Goal: Task Accomplishment & Management: Complete application form

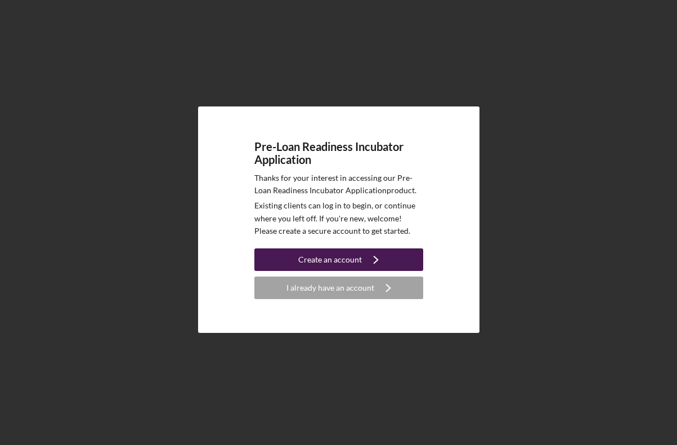
click at [358, 263] on div "Create an account" at bounding box center [330, 259] width 64 height 23
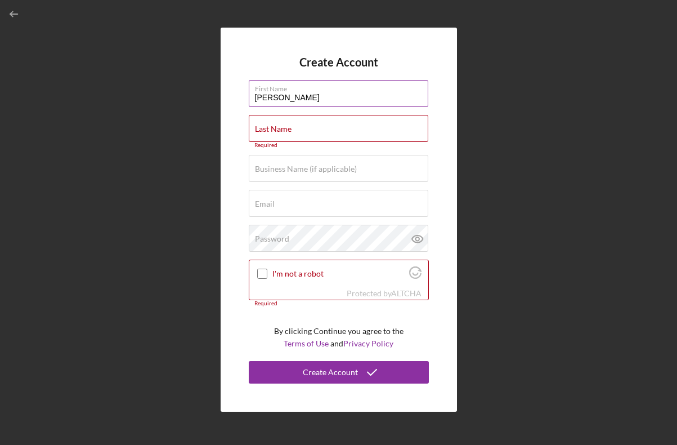
type input "[PERSON_NAME]"
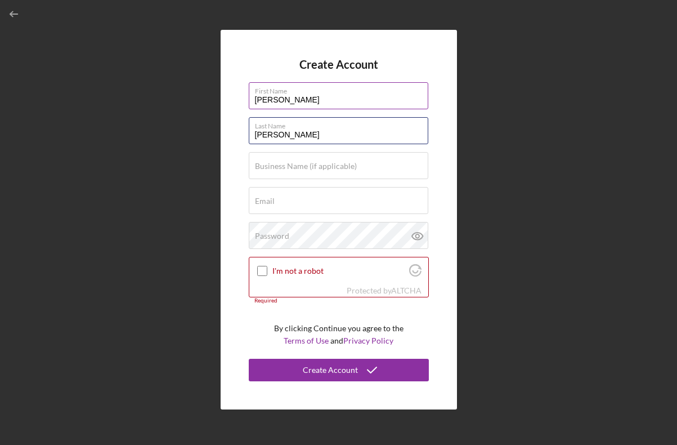
type input "[PERSON_NAME]"
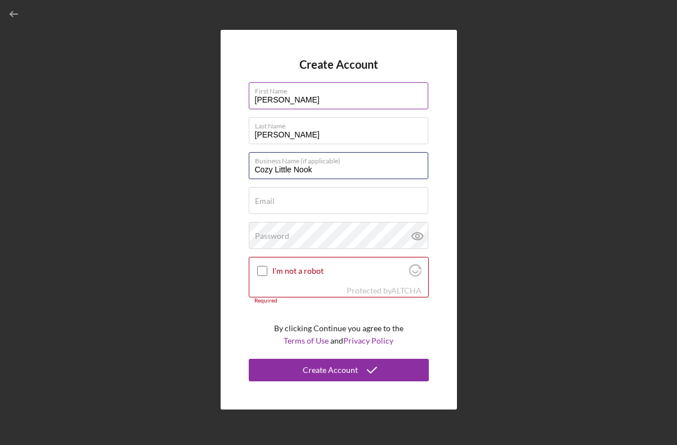
type input "Cozy Little Nook"
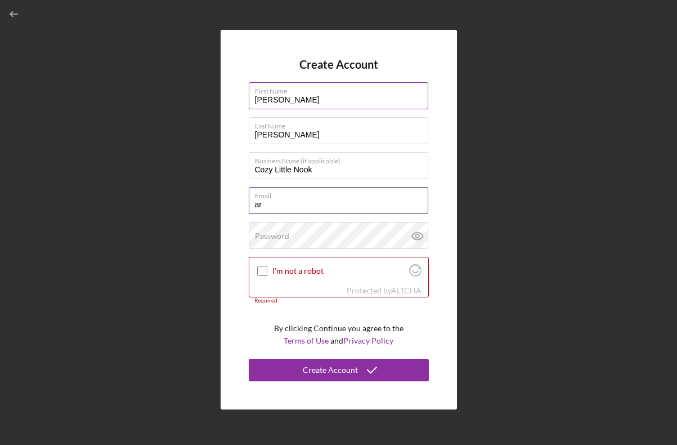
type input "a"
type input "[EMAIL_ADDRESS][DOMAIN_NAME]"
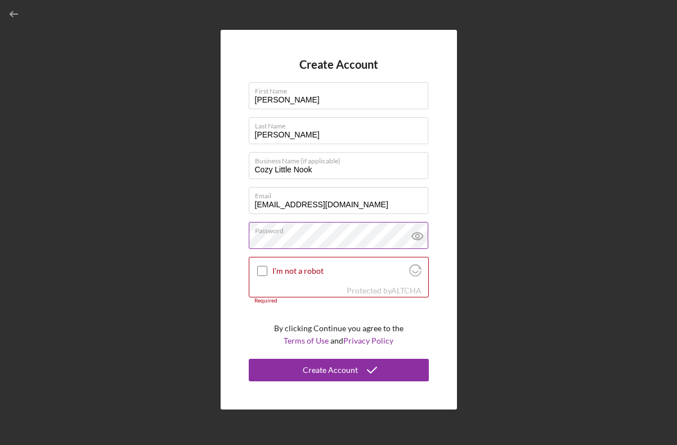
click at [419, 235] on icon at bounding box center [417, 236] width 28 height 28
click at [269, 272] on div "I'm not a robot" at bounding box center [338, 270] width 179 height 26
click at [261, 272] on input "I'm not a robot" at bounding box center [262, 271] width 10 height 10
checkbox input "true"
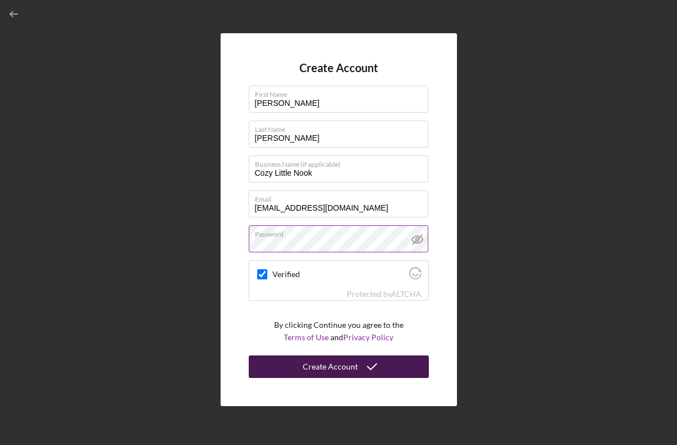
click at [340, 365] on div "Create Account" at bounding box center [330, 366] width 55 height 23
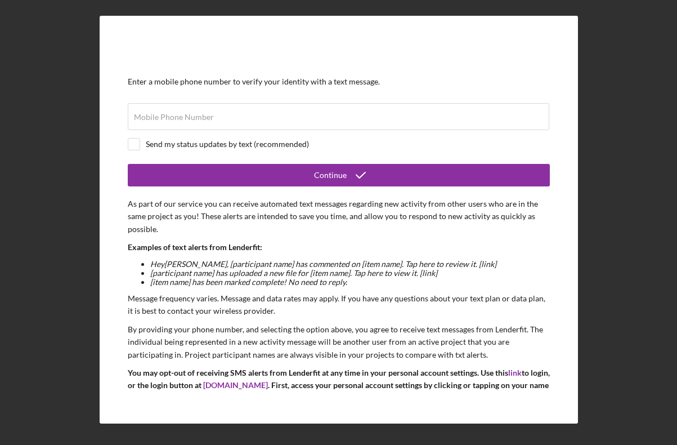
scroll to position [16, 0]
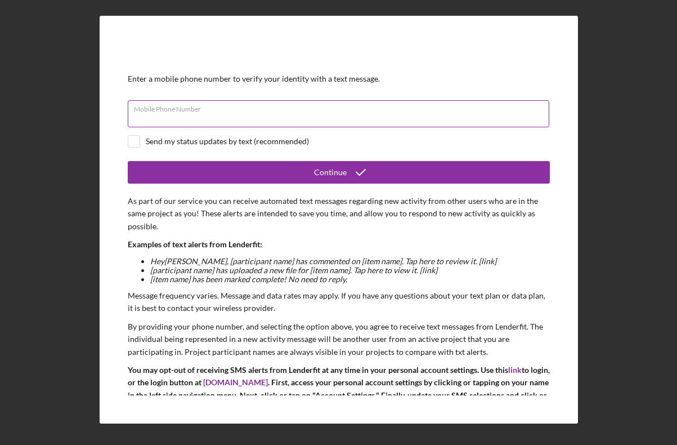
click at [287, 117] on input "Mobile Phone Number" at bounding box center [338, 113] width 421 height 27
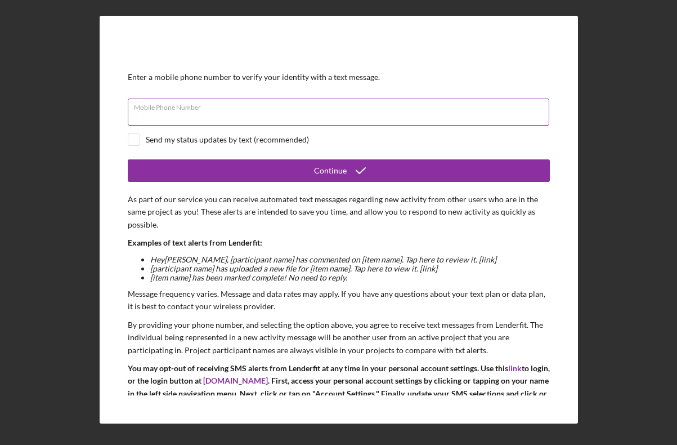
scroll to position [19, 0]
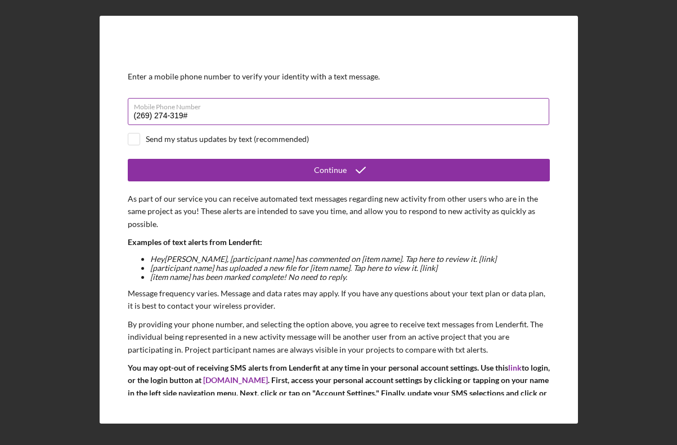
type input "[PHONE_NUMBER]"
click at [136, 137] on input "checkbox" at bounding box center [133, 138] width 11 height 11
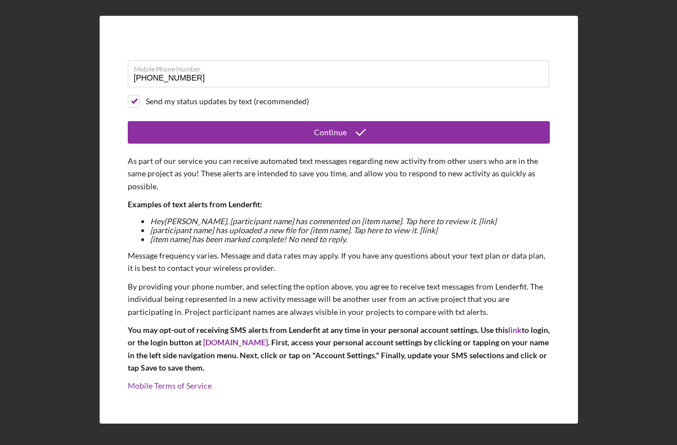
scroll to position [56, 0]
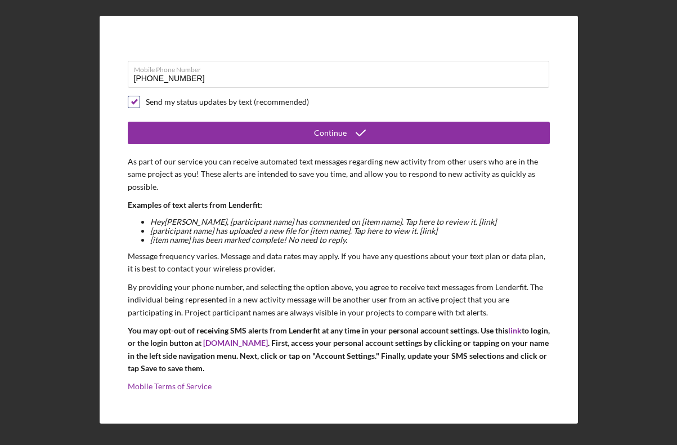
click at [134, 102] on input "checkbox" at bounding box center [133, 101] width 11 height 11
checkbox input "false"
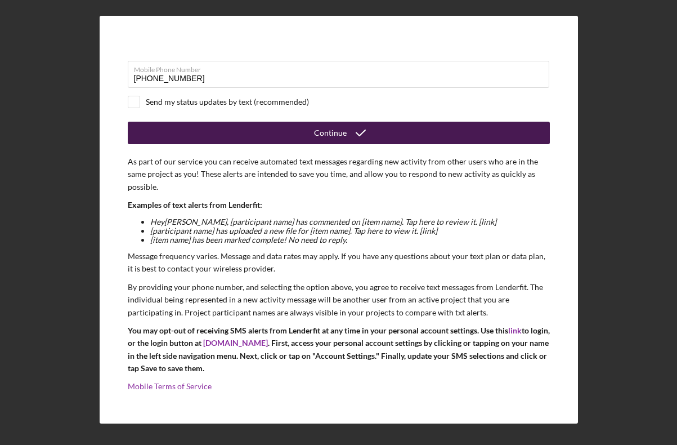
click at [187, 138] on button "Continue" at bounding box center [339, 133] width 422 height 23
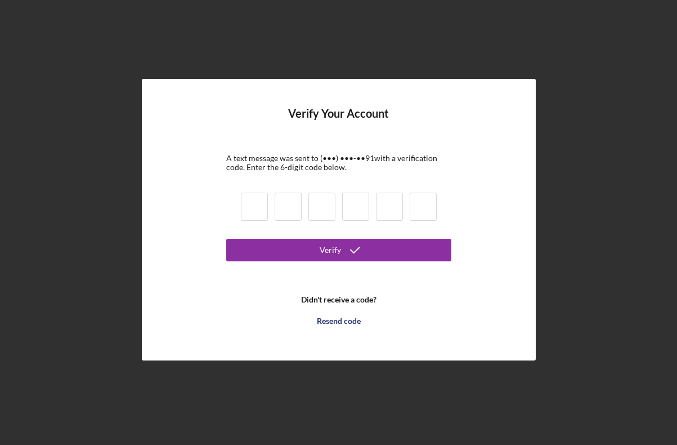
click at [252, 205] on input at bounding box center [254, 206] width 27 height 28
type input "7"
type input "6"
type input "0"
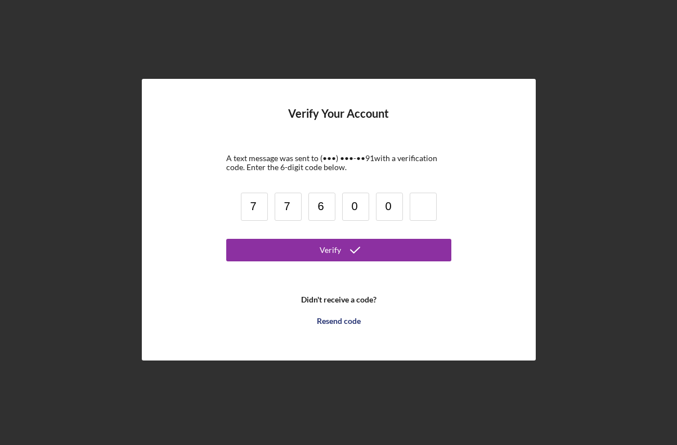
type input "0"
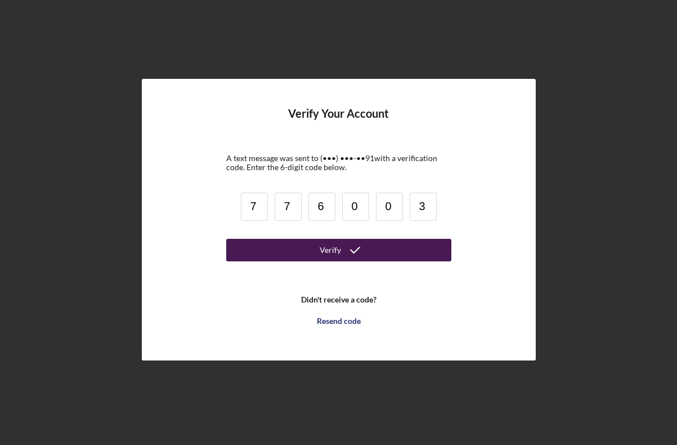
type input "3"
click at [281, 253] on button "Verify" at bounding box center [338, 250] width 225 height 23
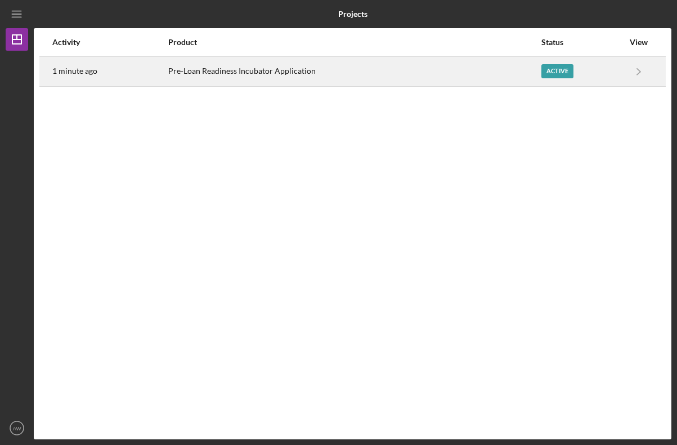
click at [518, 78] on div "Pre-Loan Readiness Incubator Application" at bounding box center [354, 71] width 372 height 28
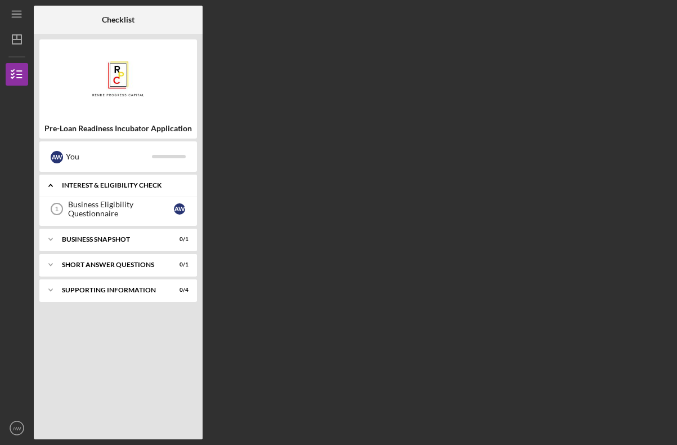
click at [135, 185] on div "Interest & Eligibility Check" at bounding box center [122, 185] width 121 height 7
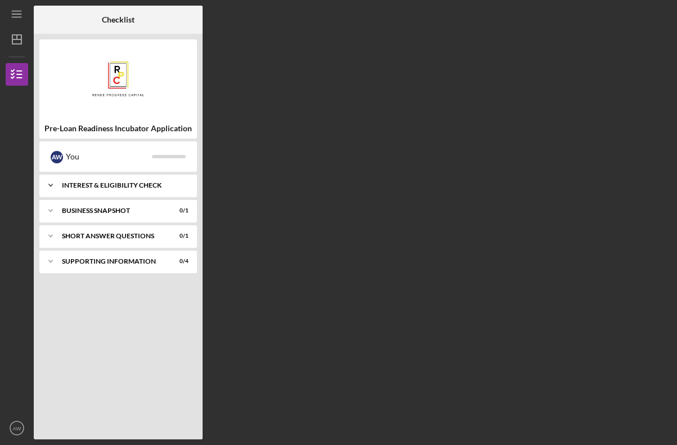
click at [135, 185] on div "Interest & Eligibility Check" at bounding box center [122, 185] width 121 height 7
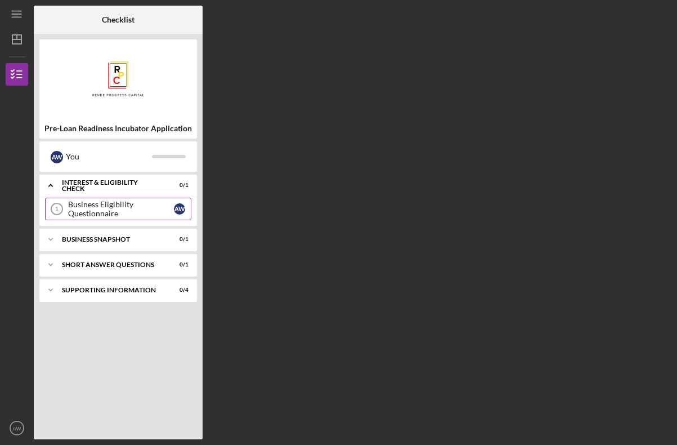
click at [128, 204] on div "Business Eligibility Questionnaire" at bounding box center [121, 209] width 106 height 18
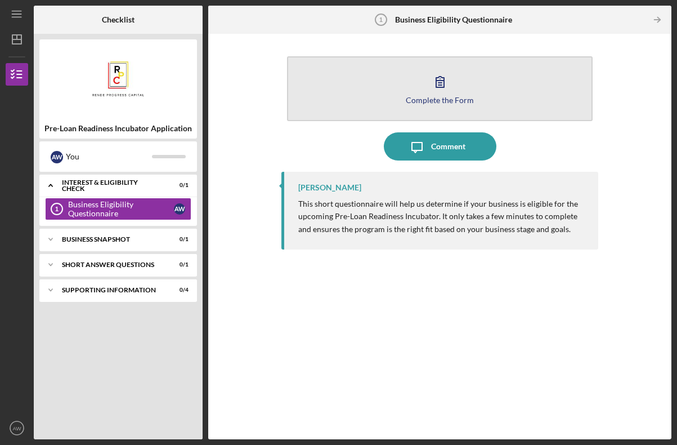
click at [433, 92] on icon "button" at bounding box center [440, 82] width 28 height 28
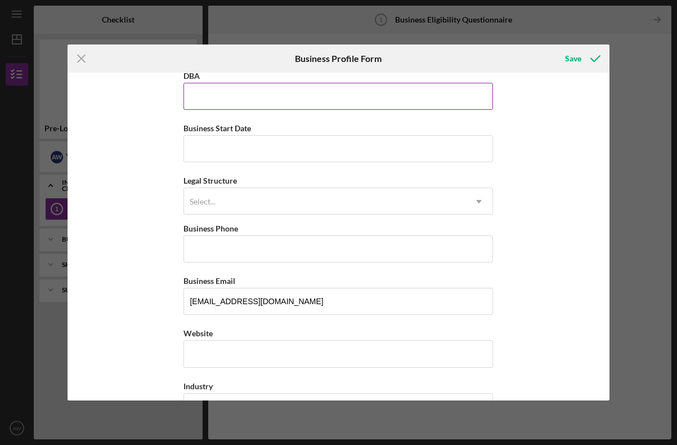
scroll to position [64, 0]
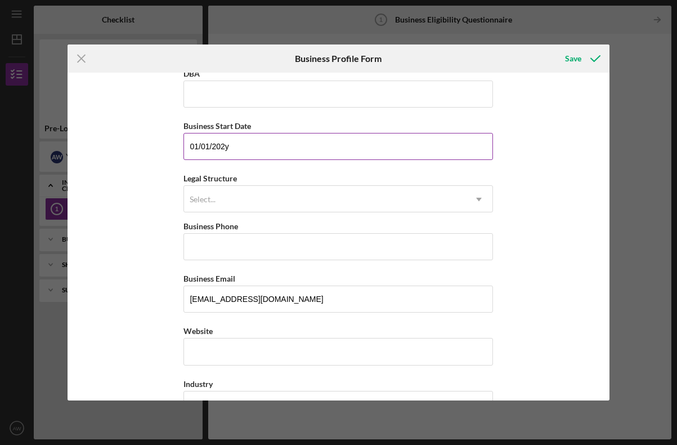
type input "[DATE]"
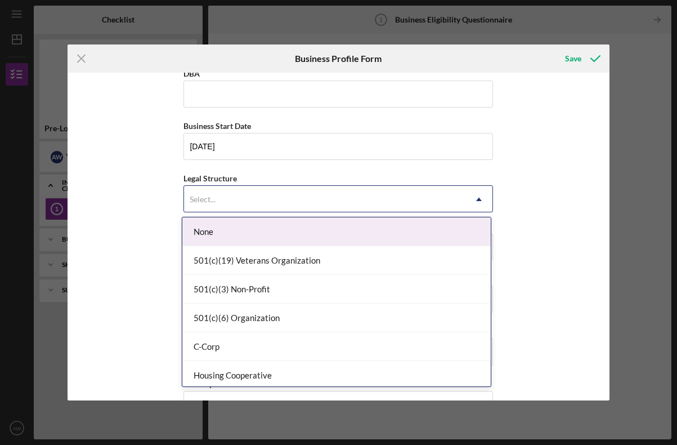
click at [263, 192] on div "Select..." at bounding box center [324, 199] width 281 height 26
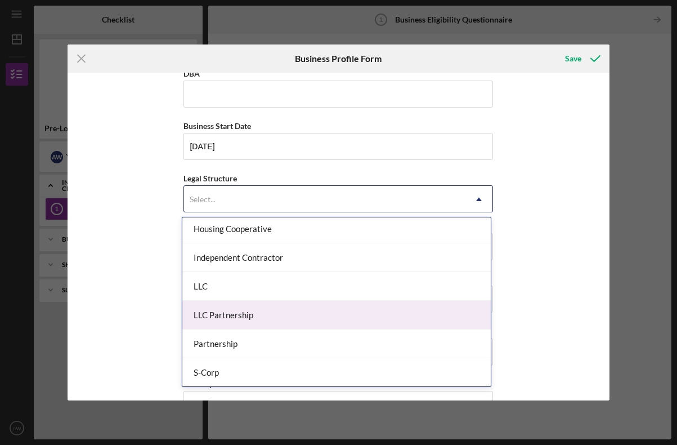
scroll to position [149, 0]
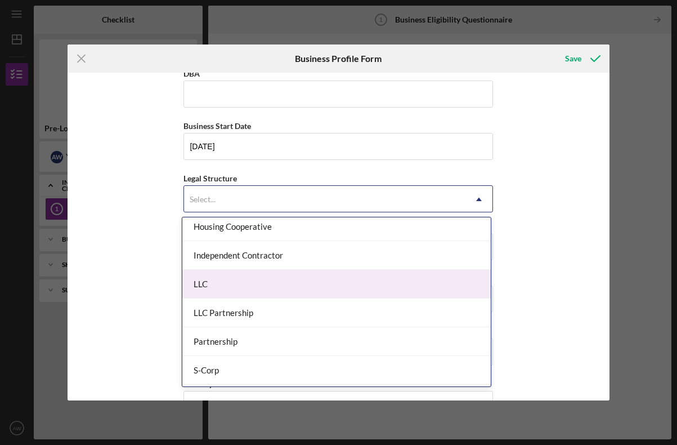
click at [263, 292] on div "LLC" at bounding box center [336, 284] width 308 height 29
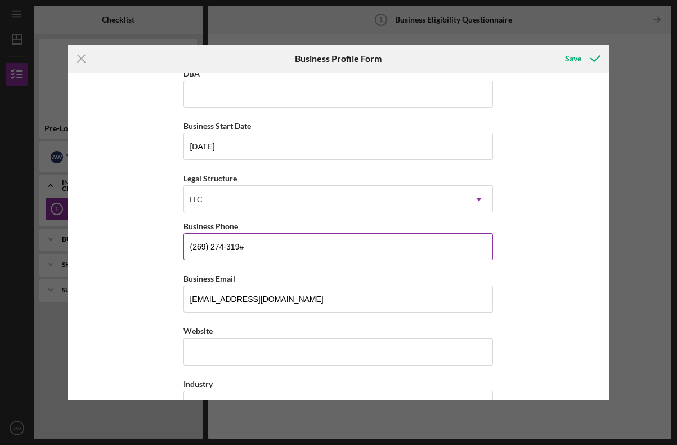
type input "[PHONE_NUMBER]"
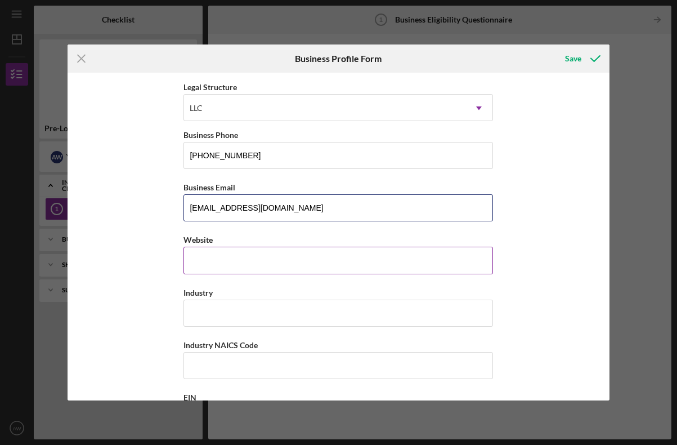
scroll to position [221, 0]
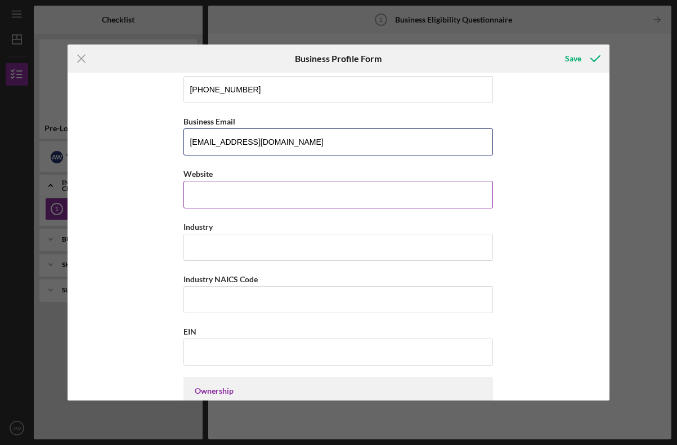
type input "[EMAIL_ADDRESS][DOMAIN_NAME]"
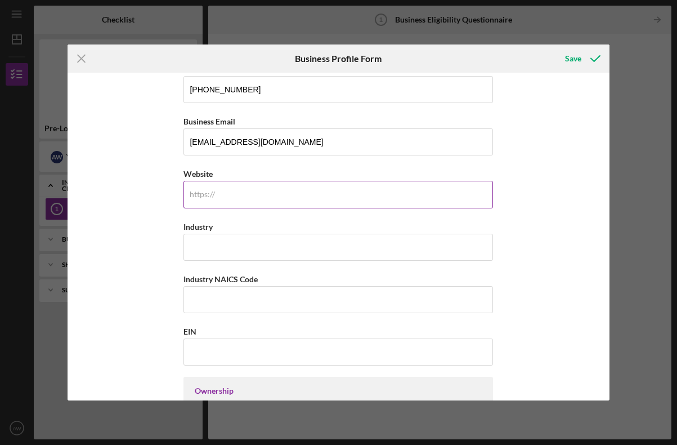
click at [215, 198] on input "Website" at bounding box center [338, 194] width 310 height 27
type input "[DOMAIN_NAME]"
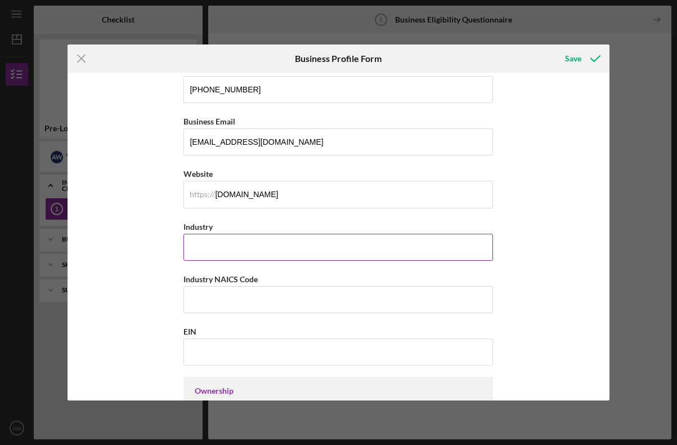
click at [201, 251] on input "Industry" at bounding box center [338, 247] width 310 height 27
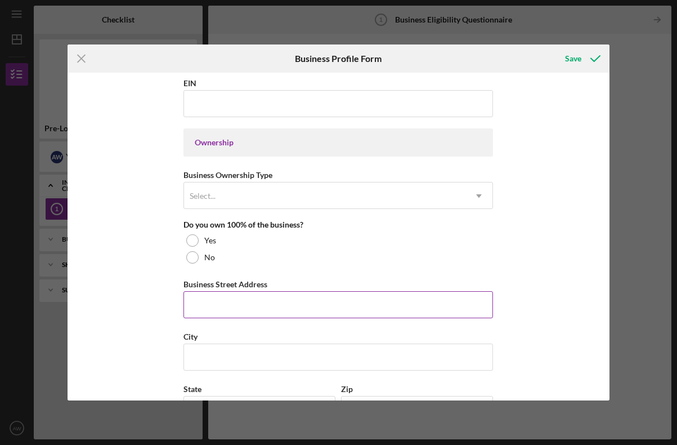
scroll to position [474, 0]
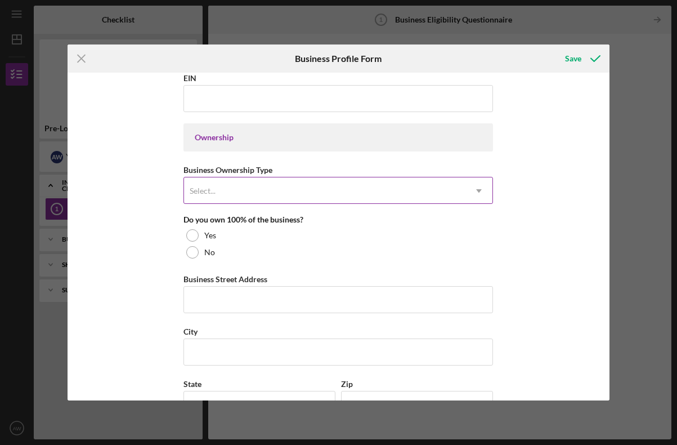
click at [223, 181] on div "Select..." at bounding box center [324, 191] width 281 height 26
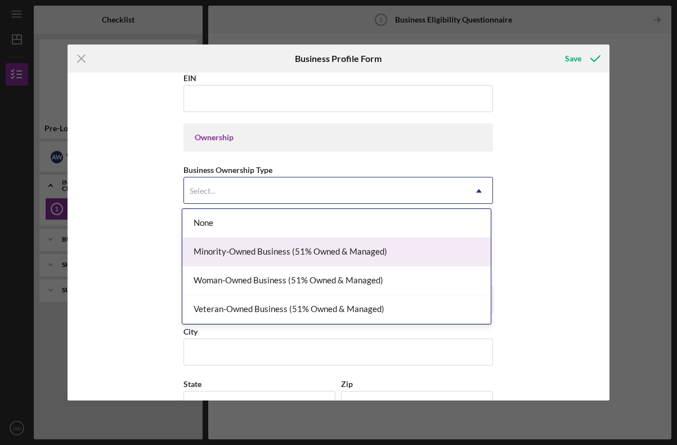
click at [254, 248] on div "Minority-Owned Business (51% Owned & Managed)" at bounding box center [336, 251] width 308 height 29
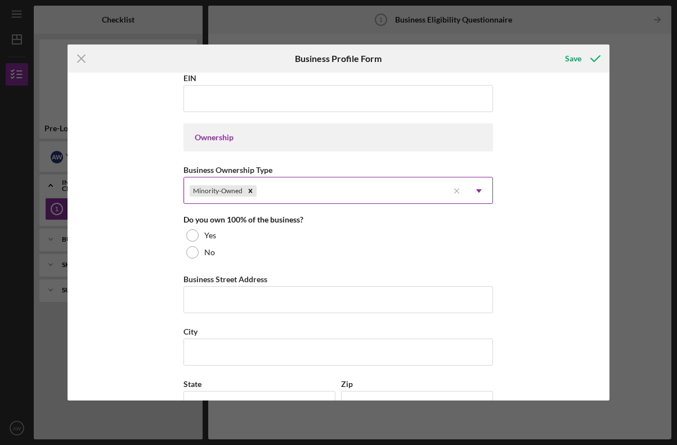
click at [284, 182] on div "Minority-Owned" at bounding box center [316, 191] width 264 height 26
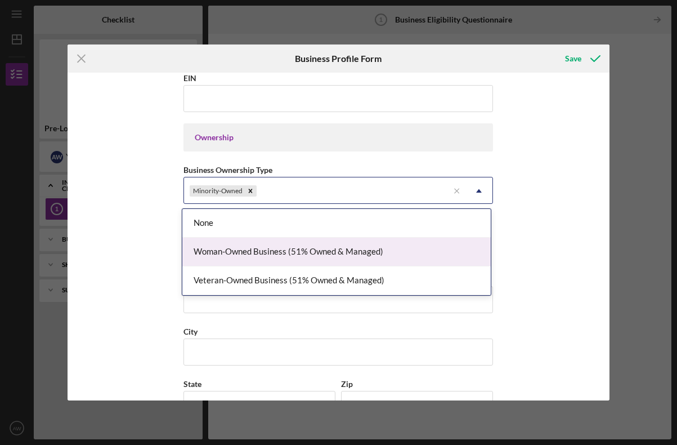
click at [280, 254] on div "Woman-Owned Business (51% Owned & Managed)" at bounding box center [336, 251] width 308 height 29
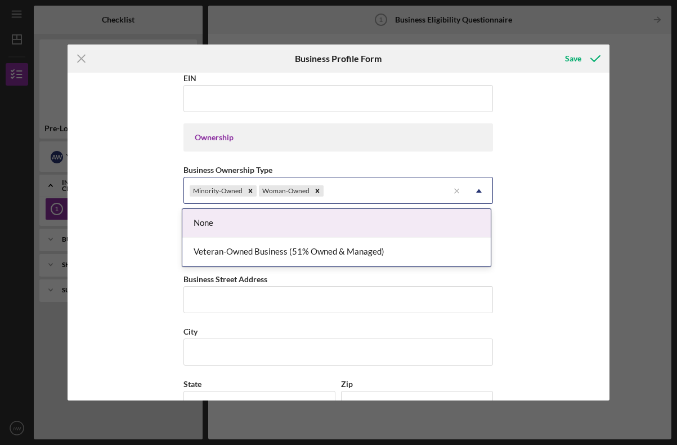
click at [353, 186] on div "Minority-Owned Woman-Owned" at bounding box center [316, 191] width 264 height 26
click at [564, 231] on div "Business Name Cozy Little Nook DBA Business Start Date [DATE] Legal Structure L…" at bounding box center [338, 237] width 541 height 328
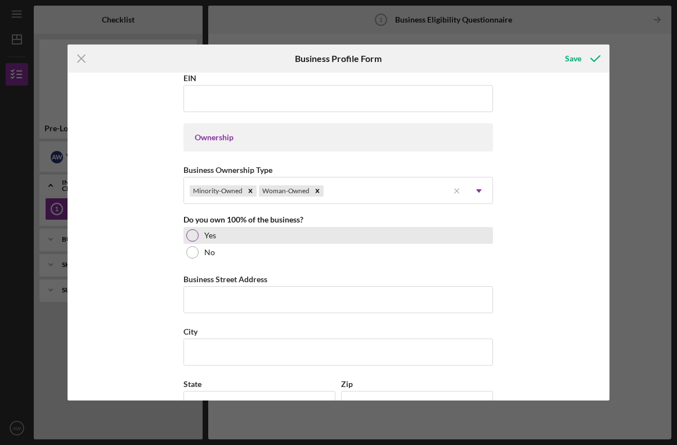
click at [191, 233] on div at bounding box center [192, 235] width 12 height 12
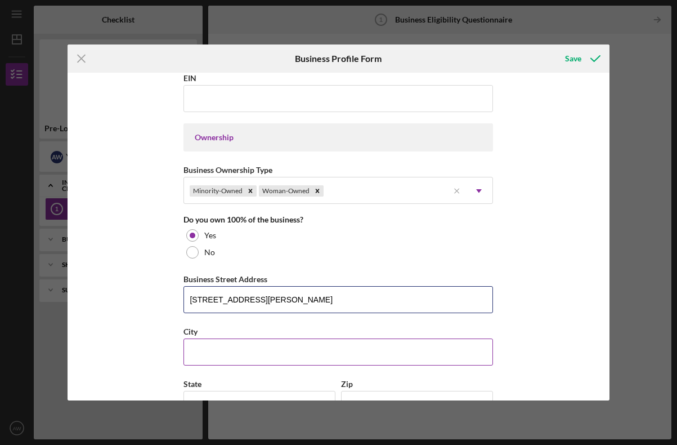
type input "[STREET_ADDRESS][PERSON_NAME]"
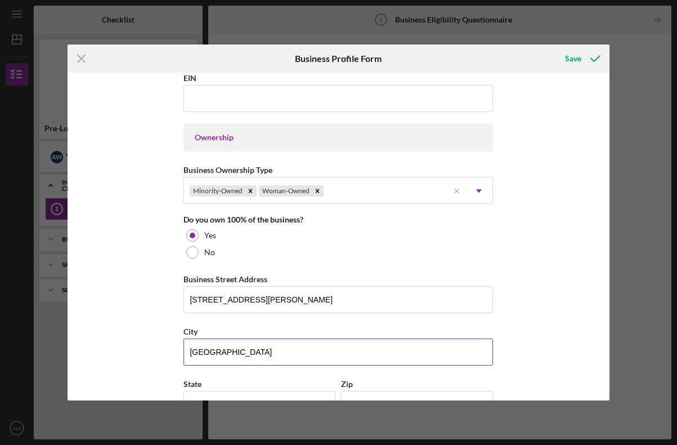
type input "[GEOGRAPHIC_DATA]"
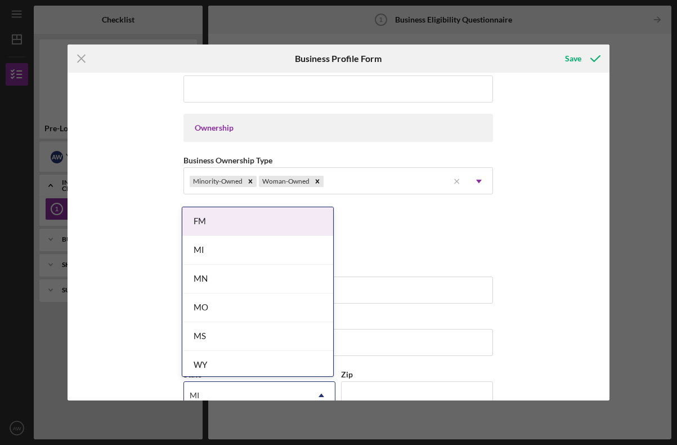
type input "MI"
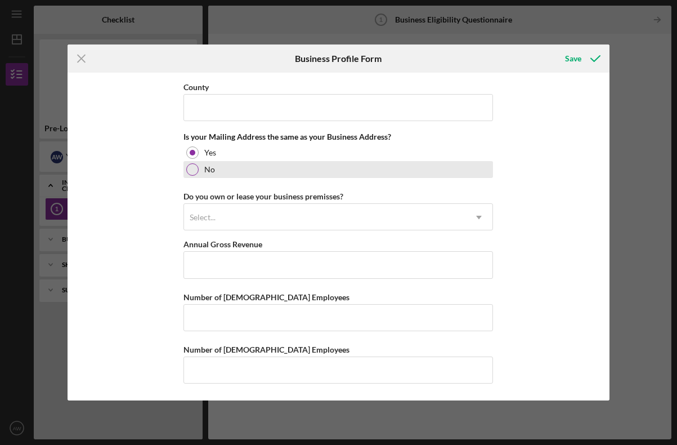
scroll to position [643, 0]
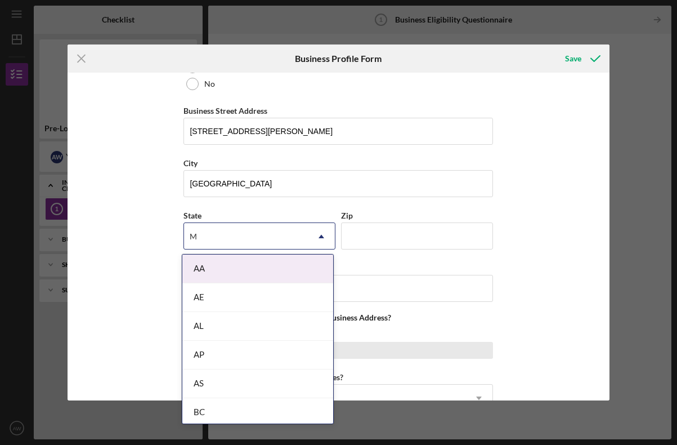
type input "MI"
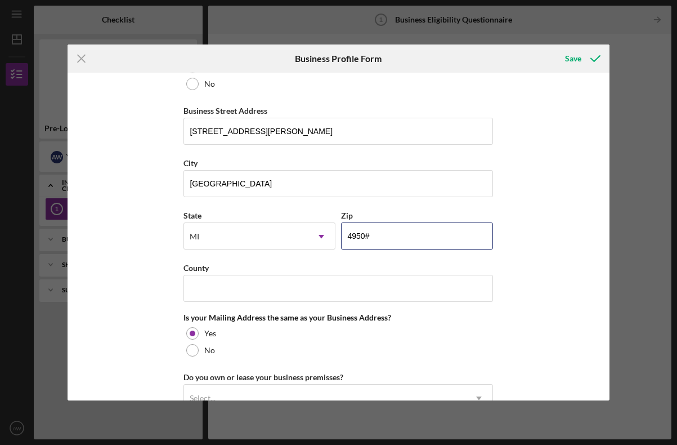
type input "49507"
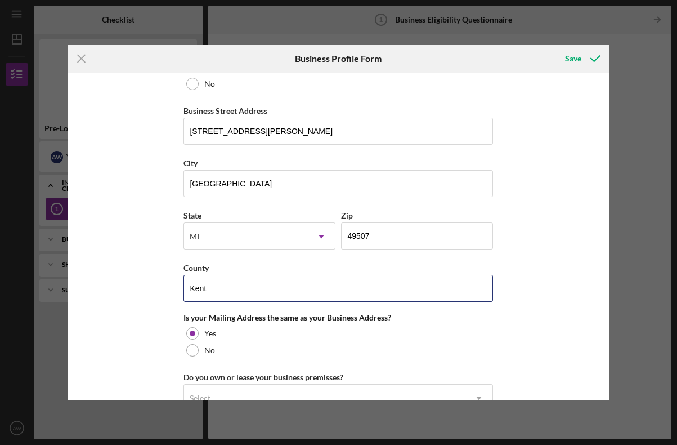
type input "Kent"
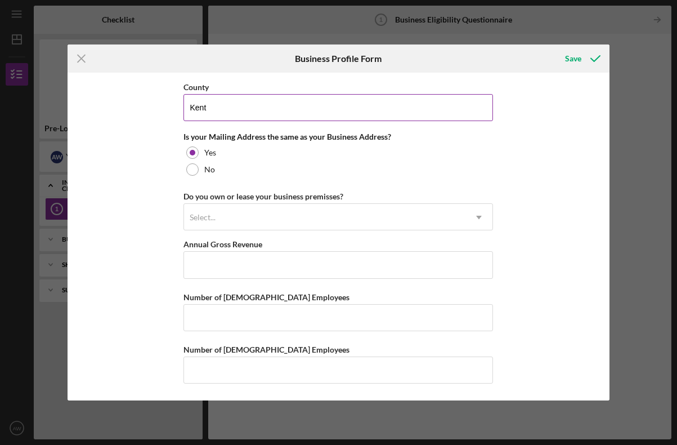
scroll to position [823, 0]
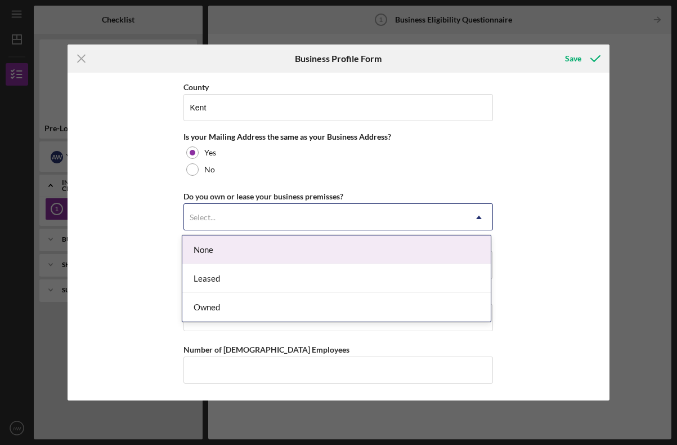
click at [233, 213] on div "Select..." at bounding box center [324, 217] width 281 height 26
click at [237, 260] on div "None" at bounding box center [336, 249] width 308 height 29
click at [242, 214] on div "Select..." at bounding box center [324, 217] width 281 height 26
click at [234, 250] on div "None" at bounding box center [336, 249] width 308 height 29
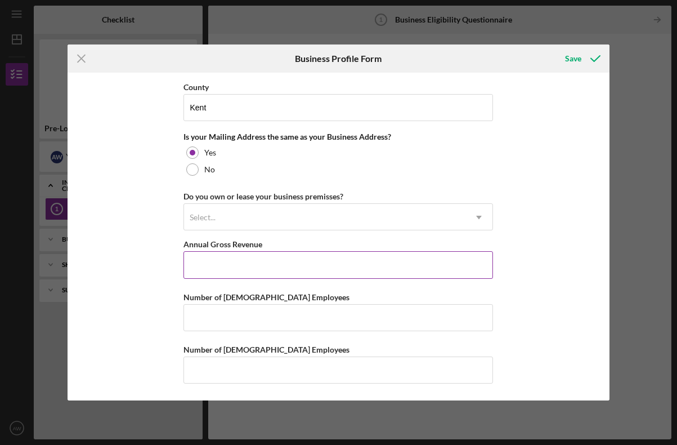
click at [235, 268] on input "Annual Gross Revenue" at bounding box center [338, 264] width 310 height 27
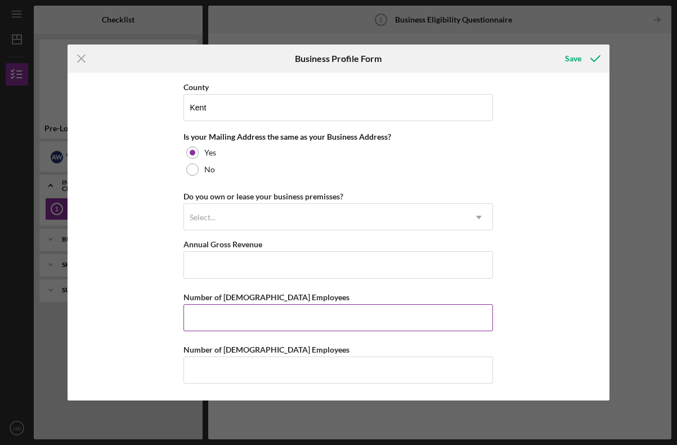
click at [238, 310] on input "Number of [DEMOGRAPHIC_DATA] Employees" at bounding box center [338, 317] width 310 height 27
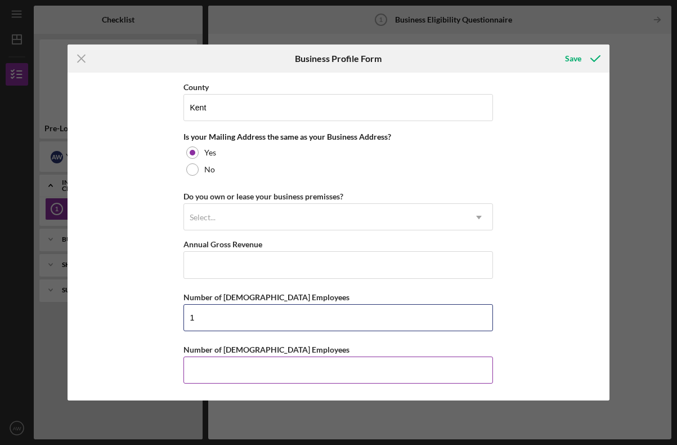
type input "1"
click at [236, 373] on input "Number of [DEMOGRAPHIC_DATA] Employees" at bounding box center [338, 369] width 310 height 27
click at [234, 364] on input "Number of [DEMOGRAPHIC_DATA] Employees" at bounding box center [338, 369] width 310 height 27
type input "1"
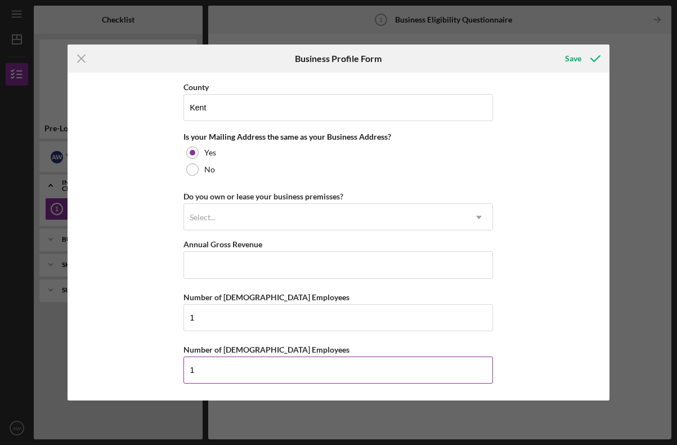
click at [212, 369] on input "1" at bounding box center [338, 369] width 310 height 27
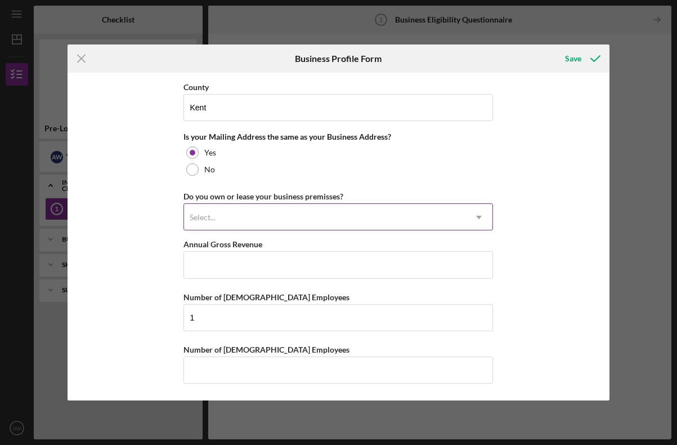
click at [243, 217] on div "Select..." at bounding box center [324, 217] width 281 height 26
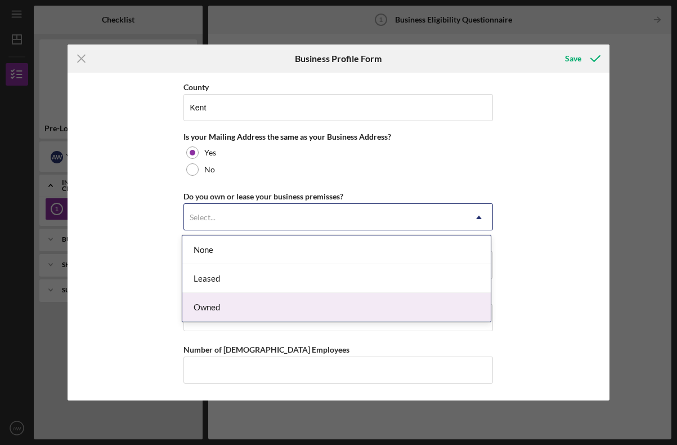
click at [249, 308] on div "Owned" at bounding box center [336, 307] width 308 height 29
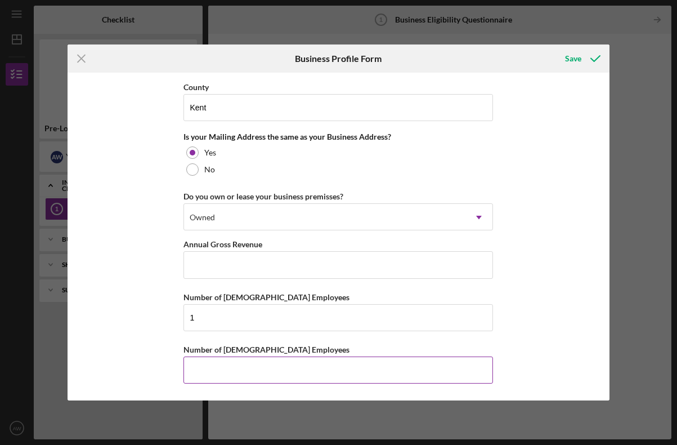
click at [246, 366] on input "Number of [DEMOGRAPHIC_DATA] Employees" at bounding box center [338, 369] width 310 height 27
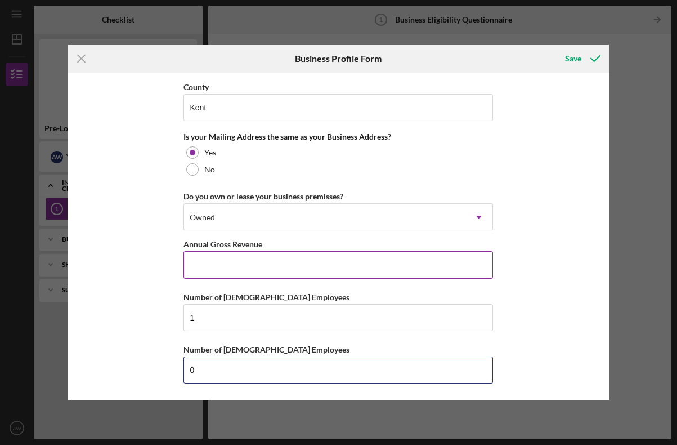
type input "0"
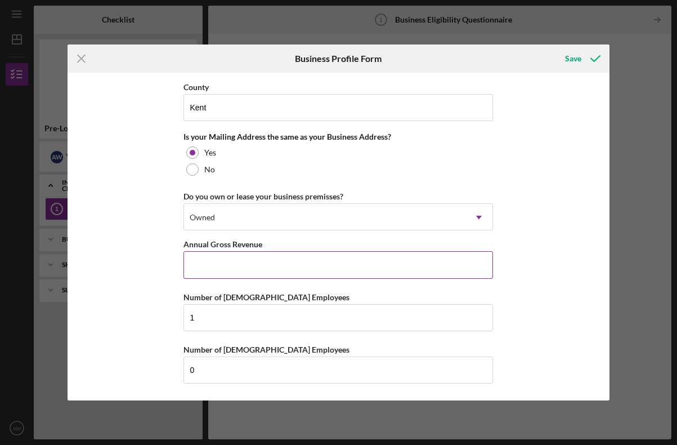
click at [241, 266] on input "Annual Gross Revenue" at bounding box center [338, 264] width 310 height 27
type input "$1,060"
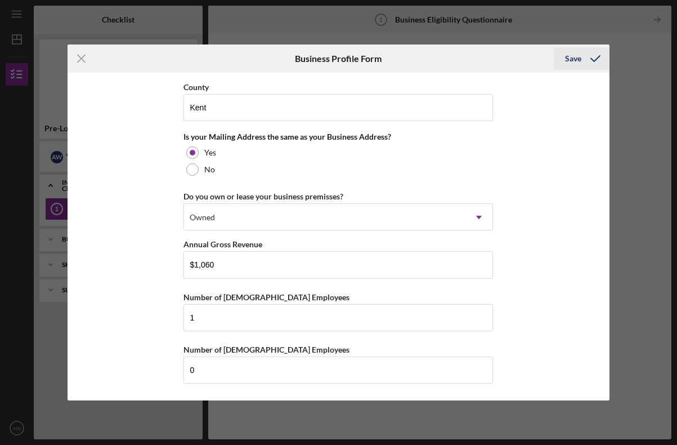
click at [586, 60] on icon "submit" at bounding box center [595, 58] width 28 height 28
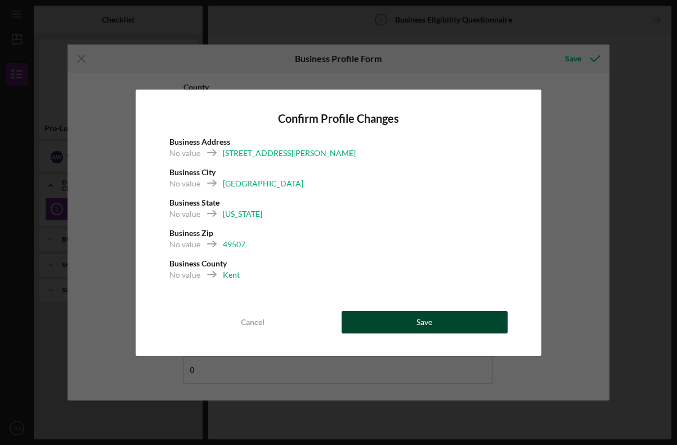
click at [400, 322] on button "Save" at bounding box center [425, 322] width 167 height 23
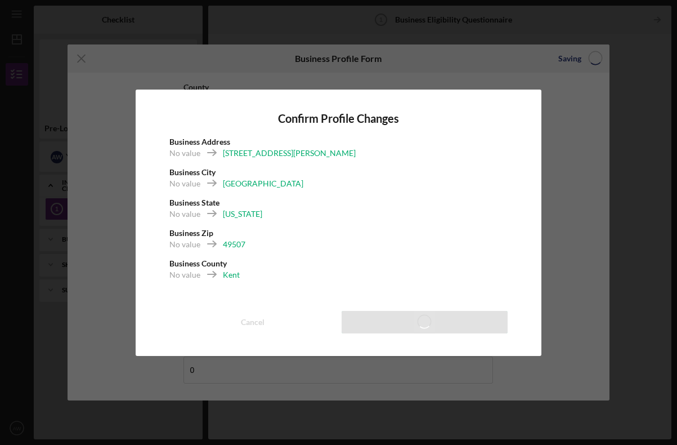
type input "[EMAIL_ADDRESS][DOMAIN_NAME]"
type input "[DATE]"
type input "[PHONE_NUMBER]"
type input "[EMAIL_ADDRESS][DOMAIN_NAME]"
type input "[DOMAIN_NAME]"
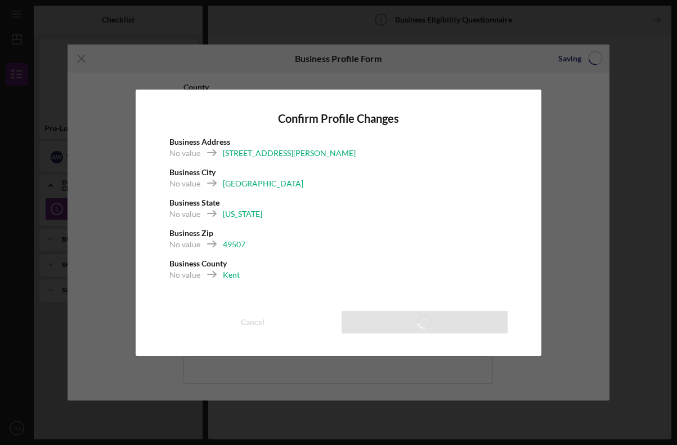
type input "[STREET_ADDRESS][PERSON_NAME]"
type input "[GEOGRAPHIC_DATA]"
type input "49507"
type input "Kent"
type input "$1,060"
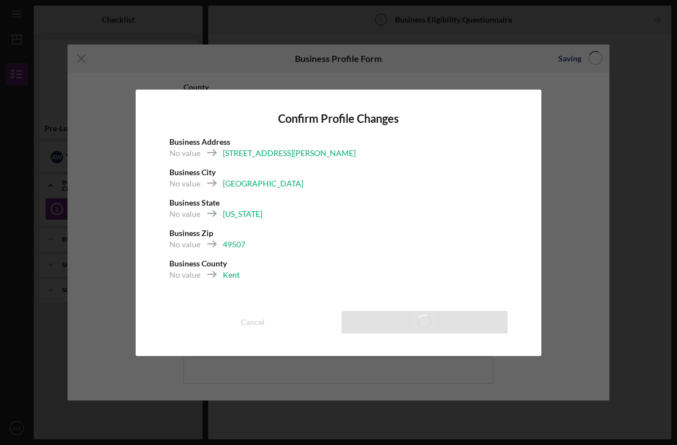
type input "1"
type input "0"
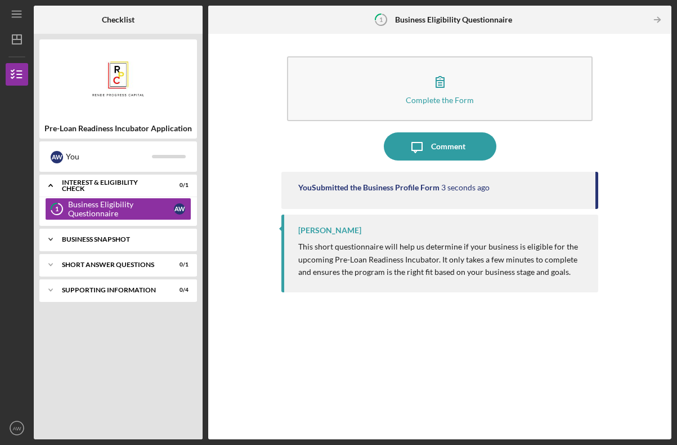
click at [92, 242] on div "Business Snapshot" at bounding box center [122, 239] width 121 height 7
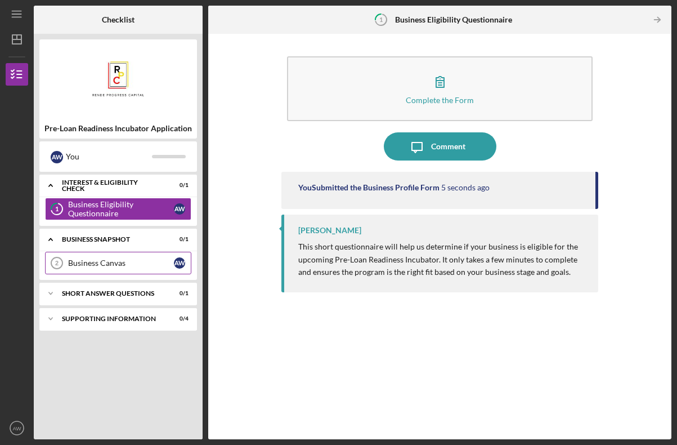
click at [96, 259] on div "Business Canvas" at bounding box center [121, 262] width 106 height 9
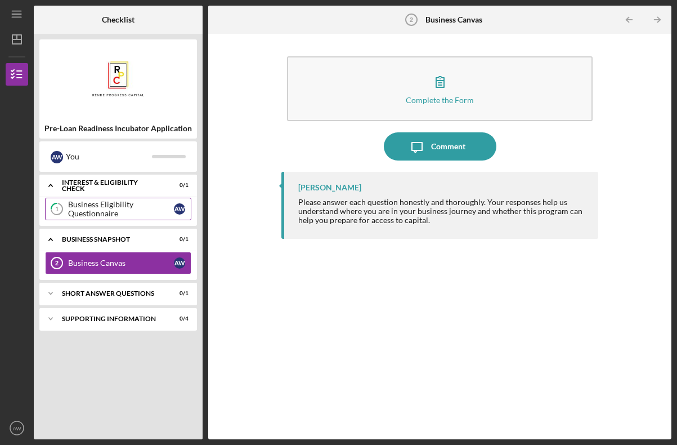
click at [124, 210] on div "Business Eligibility Questionnaire" at bounding box center [121, 209] width 106 height 18
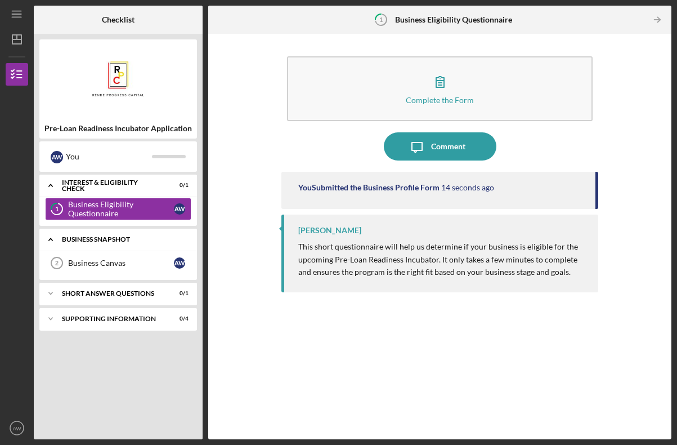
click at [123, 228] on div "Icon/Expander Business Snapshot 0 / 1" at bounding box center [118, 239] width 158 height 23
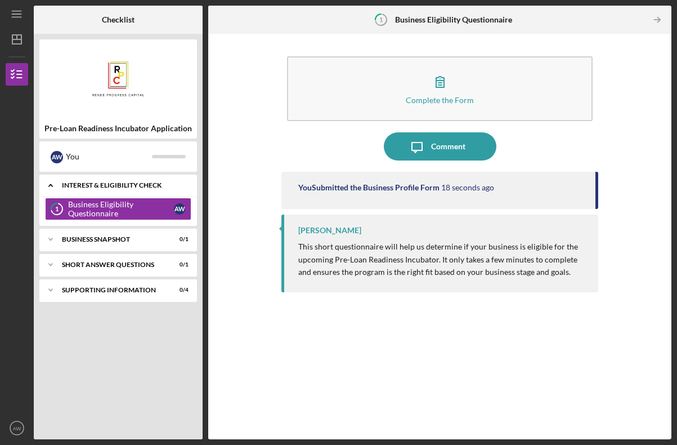
click at [53, 189] on icon "Icon/Expander" at bounding box center [50, 185] width 23 height 23
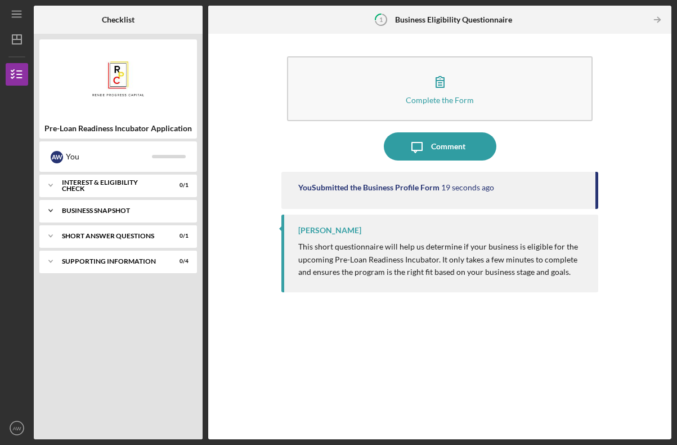
click at [53, 210] on icon "Icon/Expander" at bounding box center [50, 210] width 23 height 23
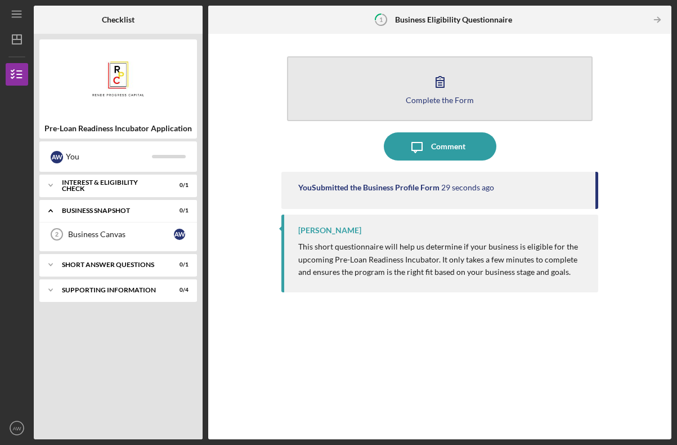
click at [455, 76] on button "Complete the Form Form" at bounding box center [439, 88] width 305 height 65
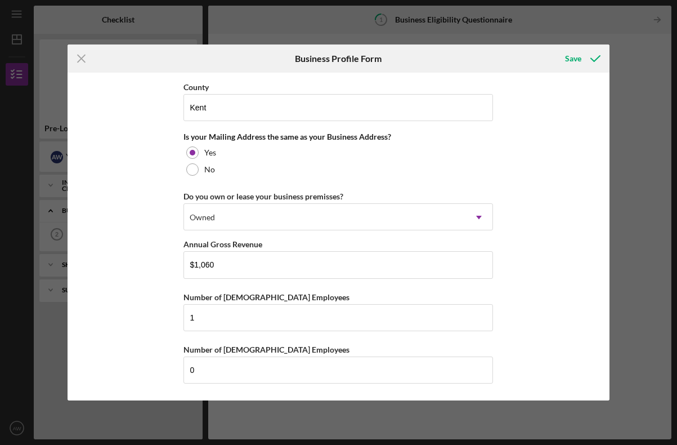
scroll to position [823, 0]
click at [597, 59] on icon "submit" at bounding box center [595, 58] width 28 height 28
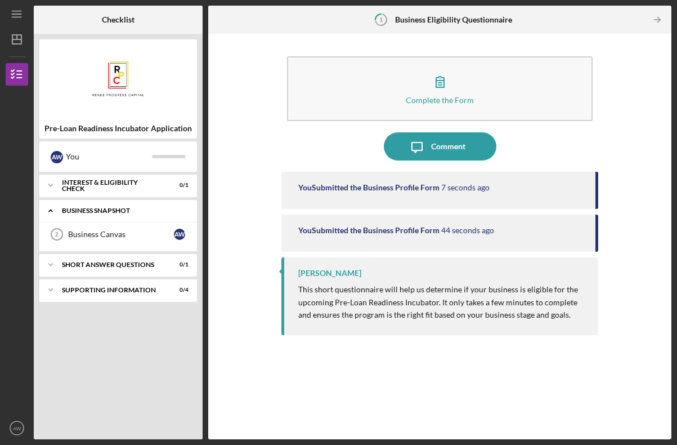
click at [55, 212] on icon "Icon/Expander" at bounding box center [50, 210] width 23 height 23
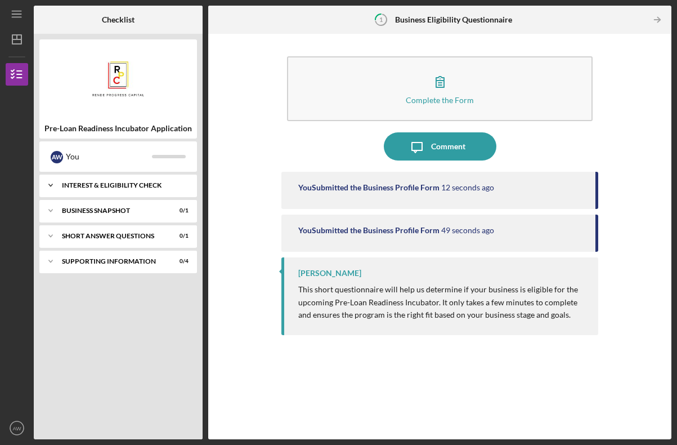
click at [78, 180] on div "Icon/Expander Interest & Eligibility Check 0 / 1" at bounding box center [118, 185] width 158 height 23
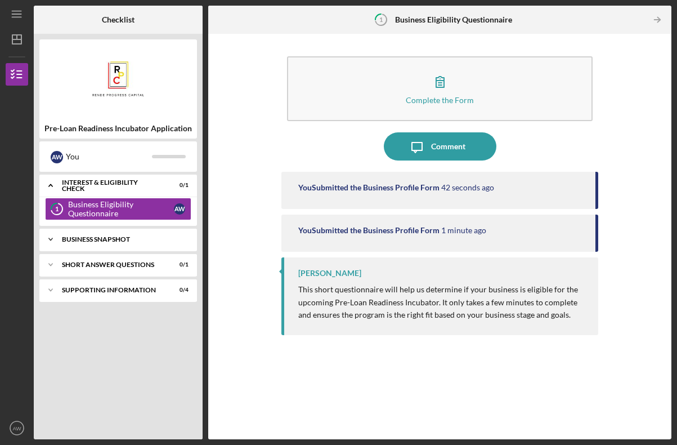
click at [138, 244] on div "Icon/Expander Business Snapshot 0 / 1" at bounding box center [118, 239] width 158 height 23
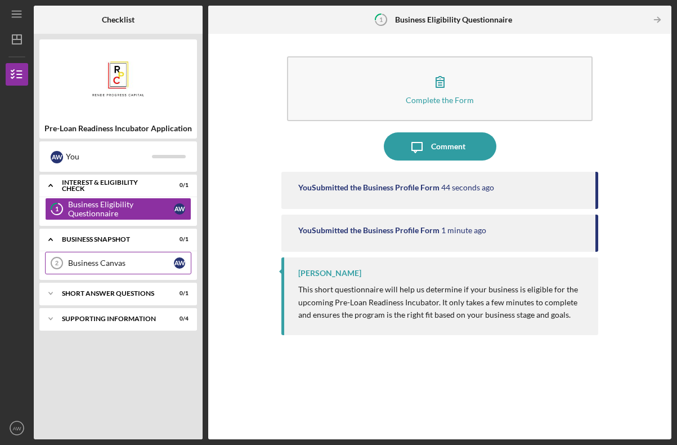
click at [134, 262] on div "Business Canvas" at bounding box center [121, 262] width 106 height 9
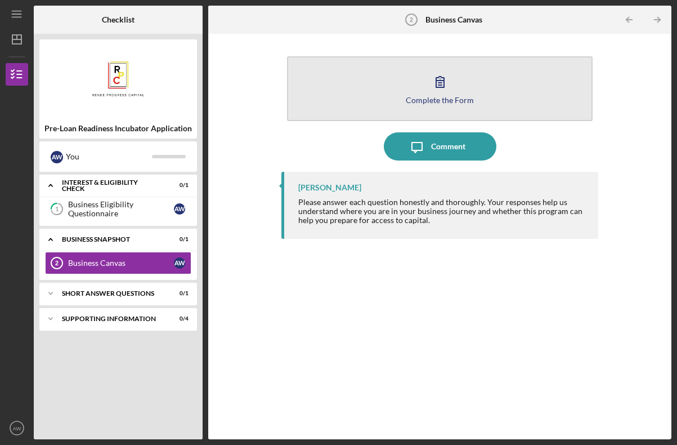
click at [406, 86] on button "Complete the Form Form" at bounding box center [439, 88] width 305 height 65
